Goal: Transaction & Acquisition: Purchase product/service

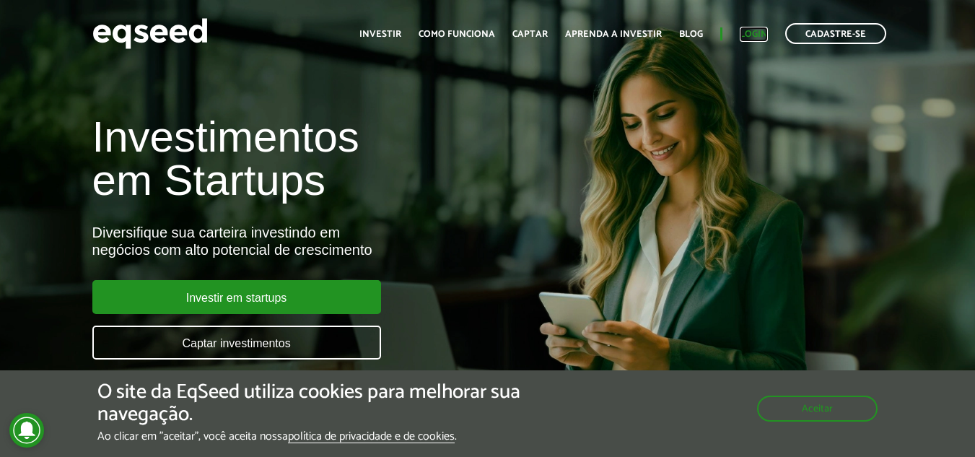
click at [753, 37] on link "Login" at bounding box center [754, 34] width 28 height 9
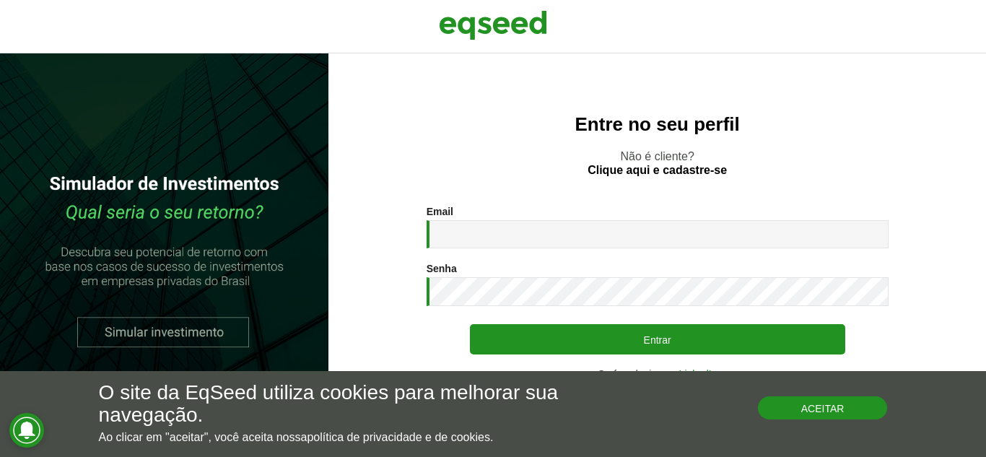
click at [852, 420] on div "O site da EqSeed utiliza cookies para melhorar sua navegação. Ao clicar em "ace…" at bounding box center [493, 413] width 789 height 62
click at [820, 403] on button "Aceitar" at bounding box center [823, 407] width 130 height 23
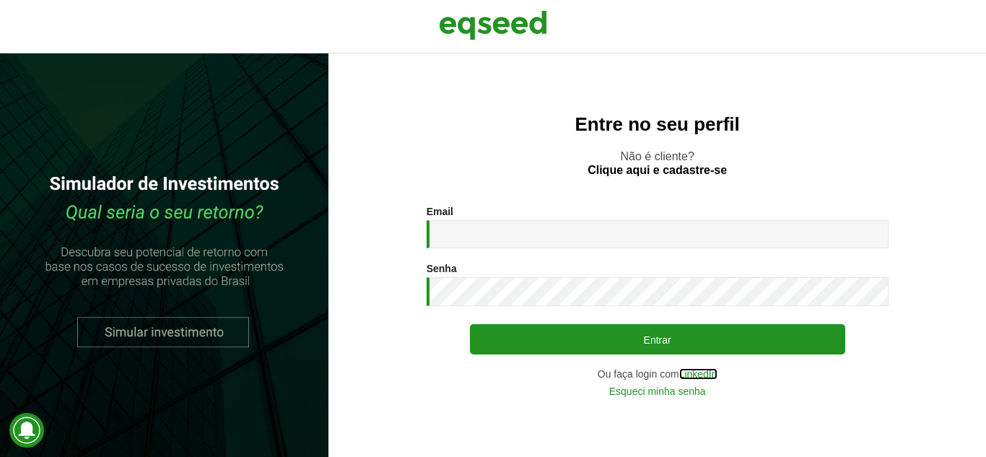
click at [700, 373] on link "LinkedIn" at bounding box center [698, 374] width 38 height 10
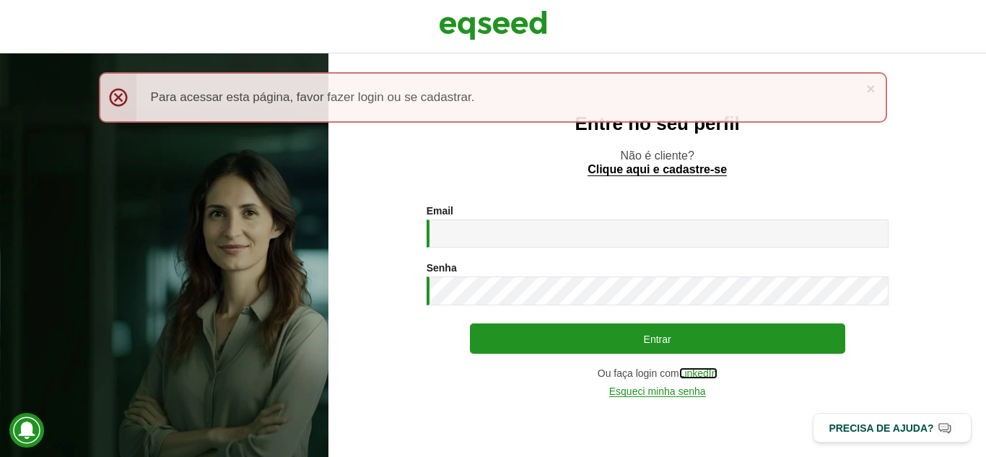
click at [715, 378] on link "LinkedIn" at bounding box center [698, 373] width 38 height 11
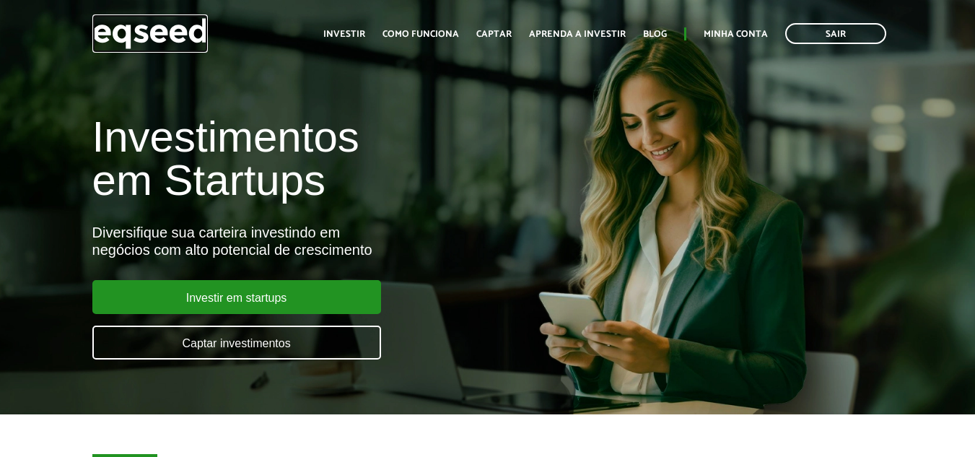
click at [164, 41] on img at bounding box center [149, 33] width 115 height 38
click at [735, 38] on link "Minha conta" at bounding box center [736, 34] width 64 height 9
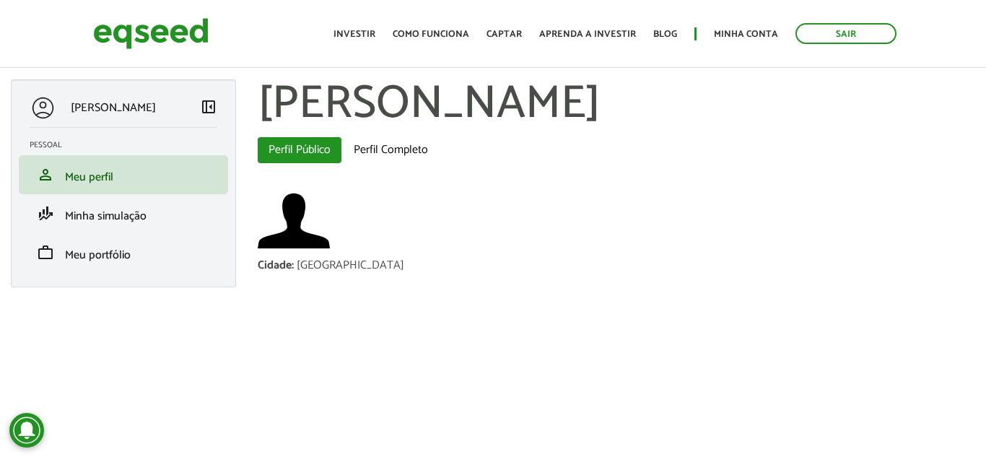
click at [365, 22] on div "Toggle navigation Início Investir Como funciona Captar Aprenda a investir Blog …" at bounding box center [614, 33] width 577 height 38
click at [363, 48] on div "Toggle navigation Início Investir Como funciona Captar Aprenda a investir Blog …" at bounding box center [614, 33] width 577 height 38
click at [354, 30] on link "Investir" at bounding box center [354, 34] width 42 height 9
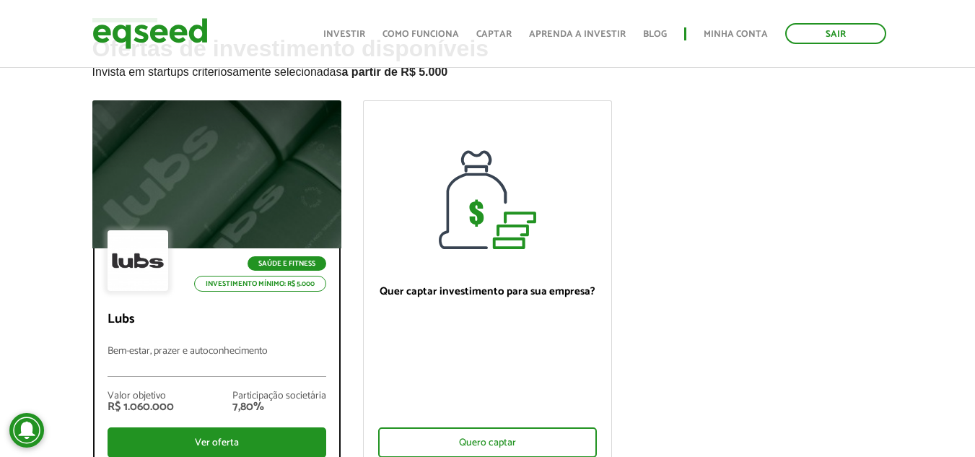
click at [224, 182] on div at bounding box center [216, 175] width 299 height 178
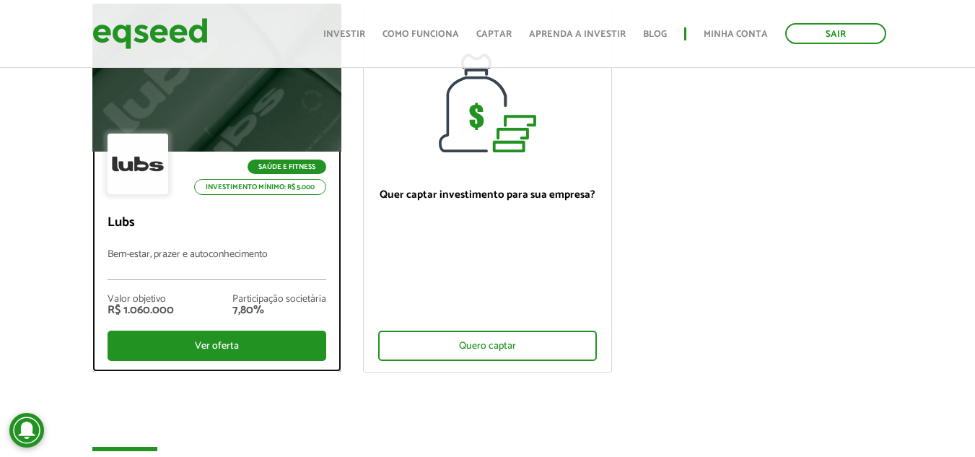
scroll to position [217, 0]
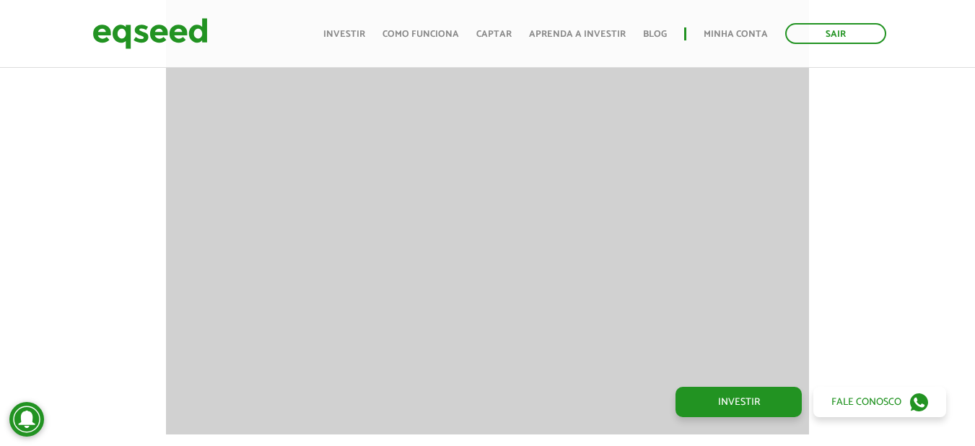
scroll to position [1227, 0]
